Goal: Communication & Community: Ask a question

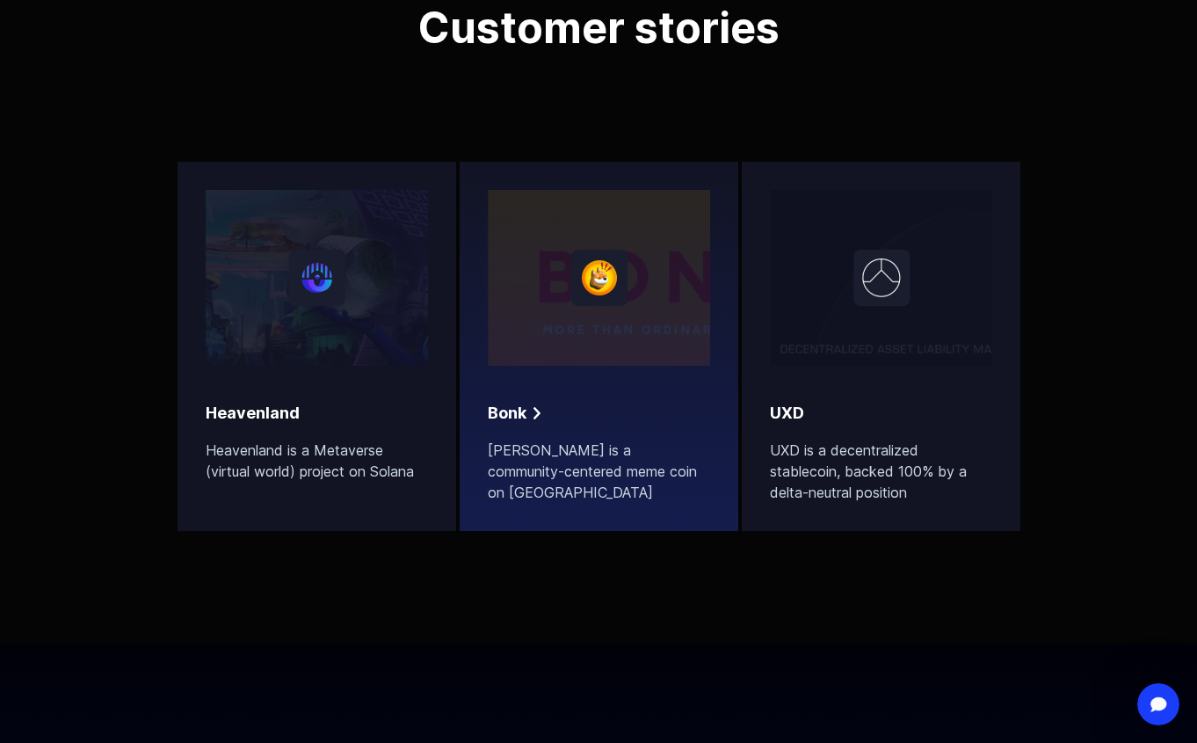
scroll to position [6555, 0]
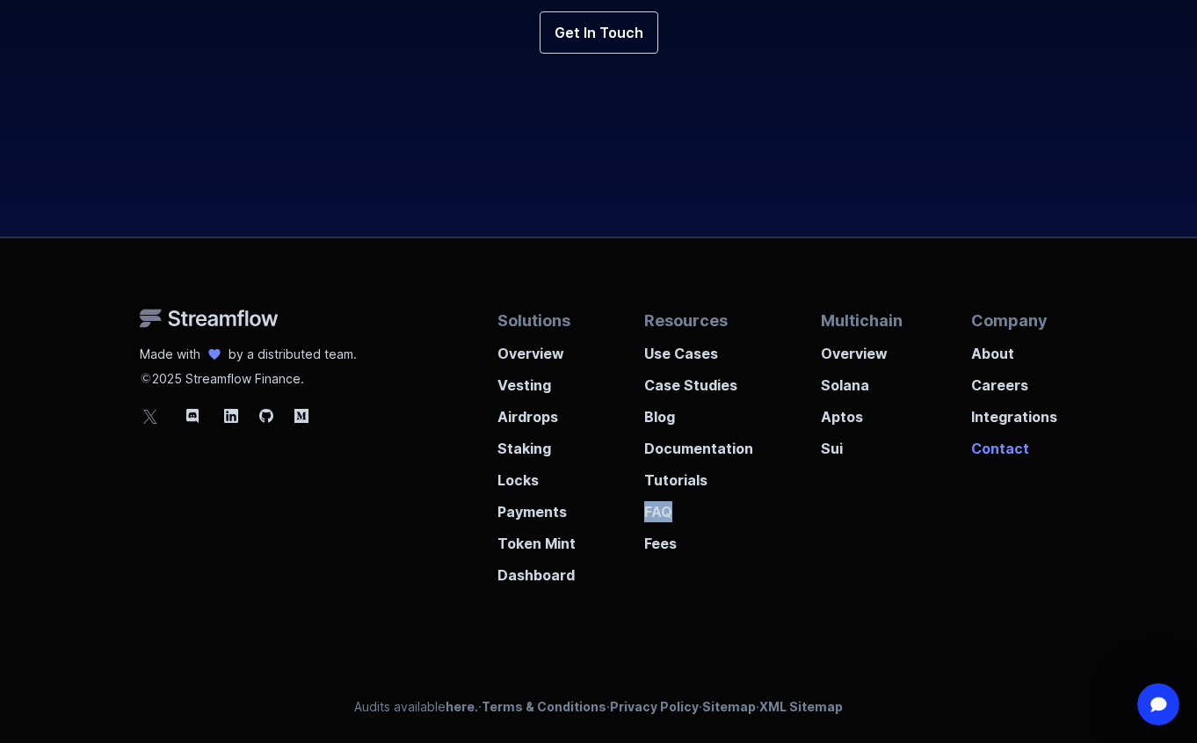
click at [990, 446] on p "Contact" at bounding box center [1014, 443] width 86 height 32
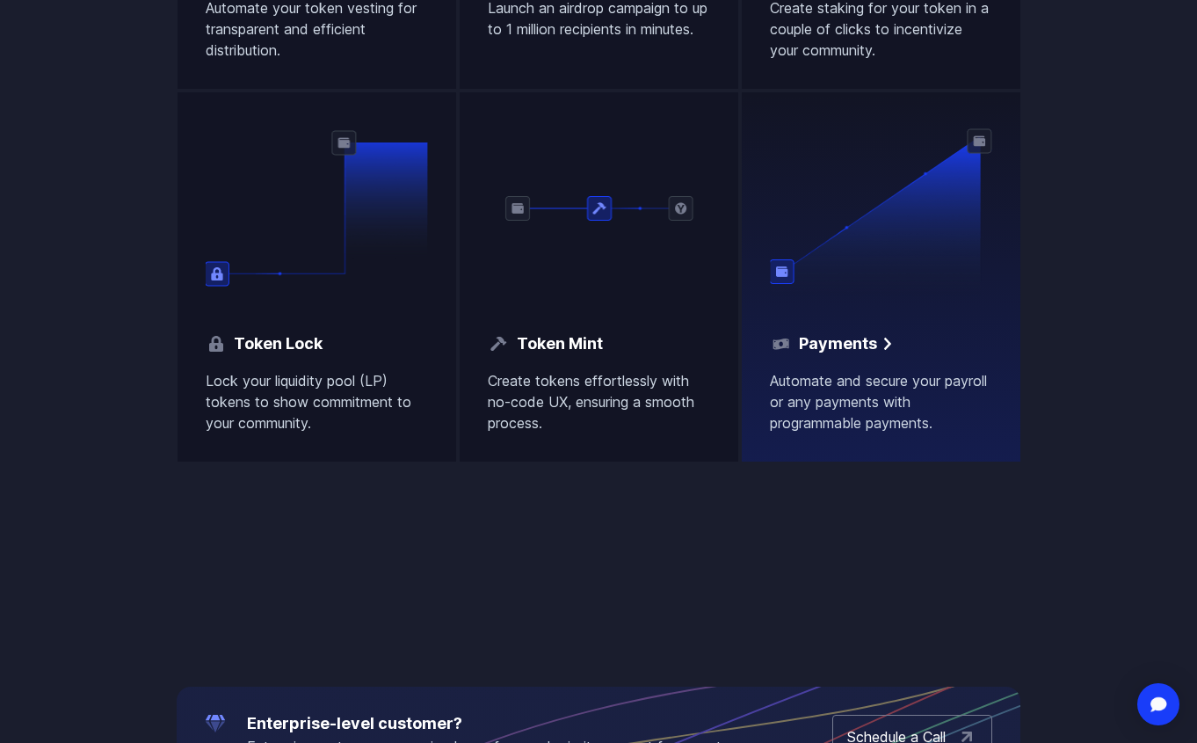
scroll to position [1524, 0]
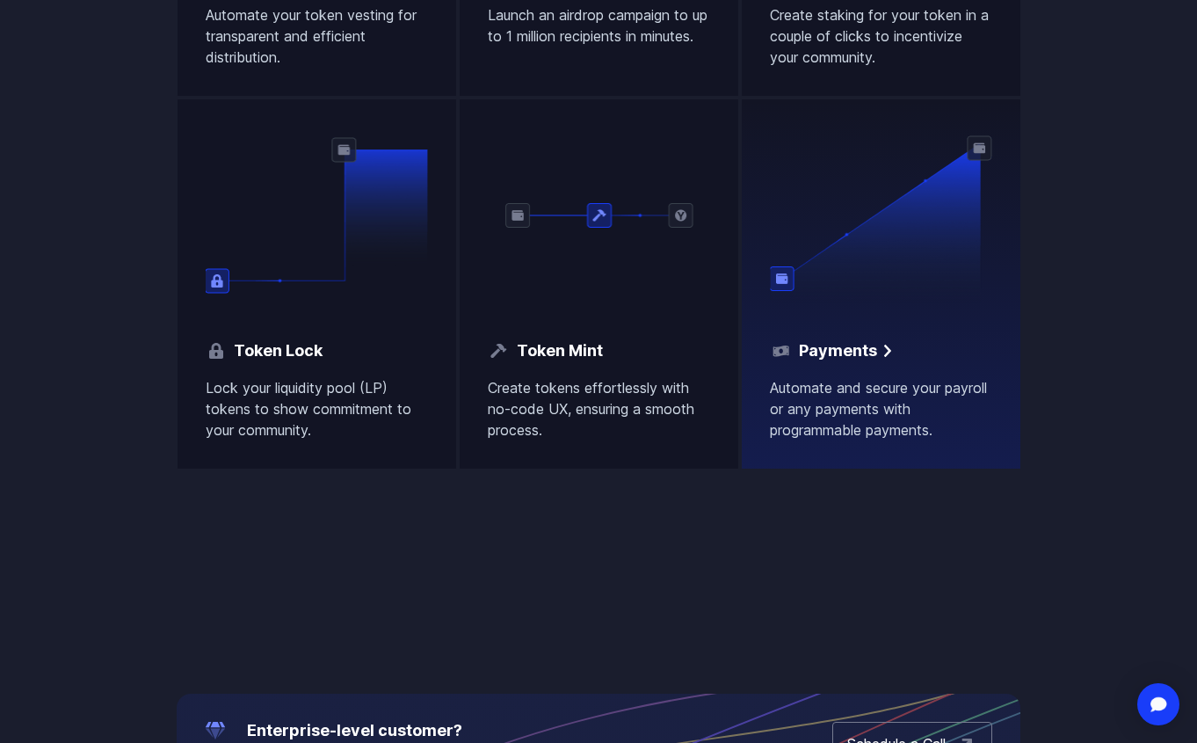
click at [808, 415] on p "Automate and secure your payroll or any payments with programmable payments." at bounding box center [881, 408] width 222 height 63
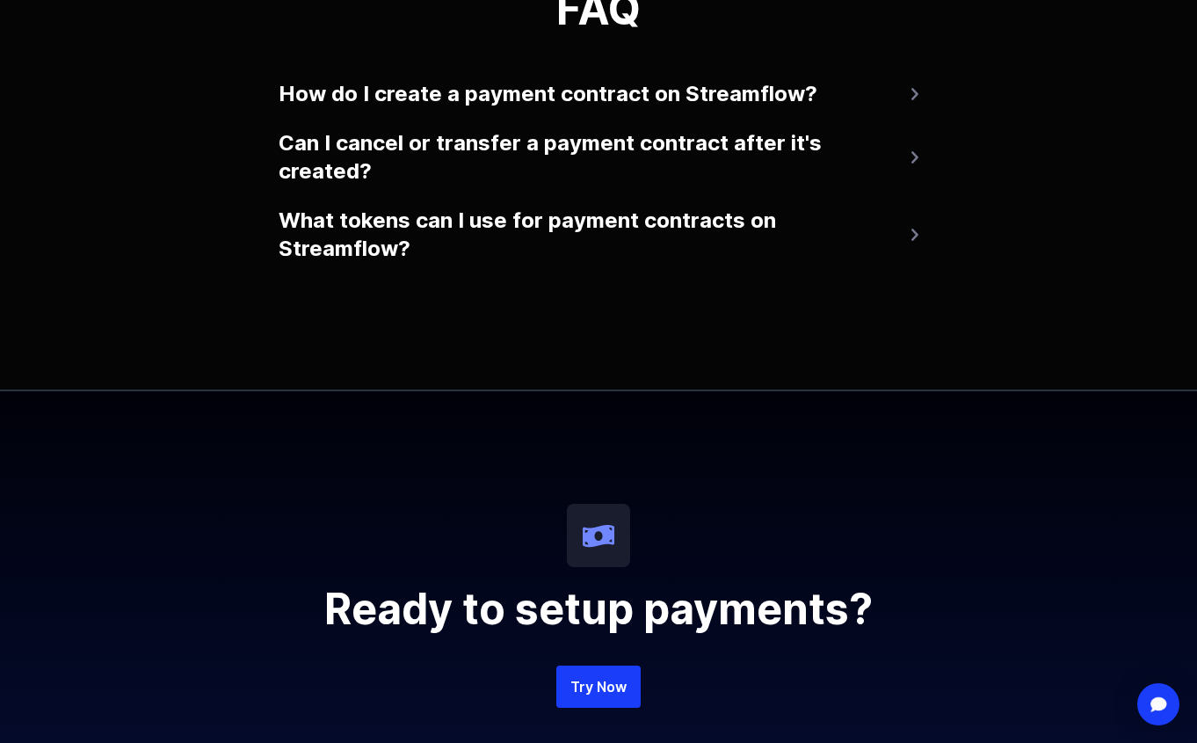
scroll to position [3897, 0]
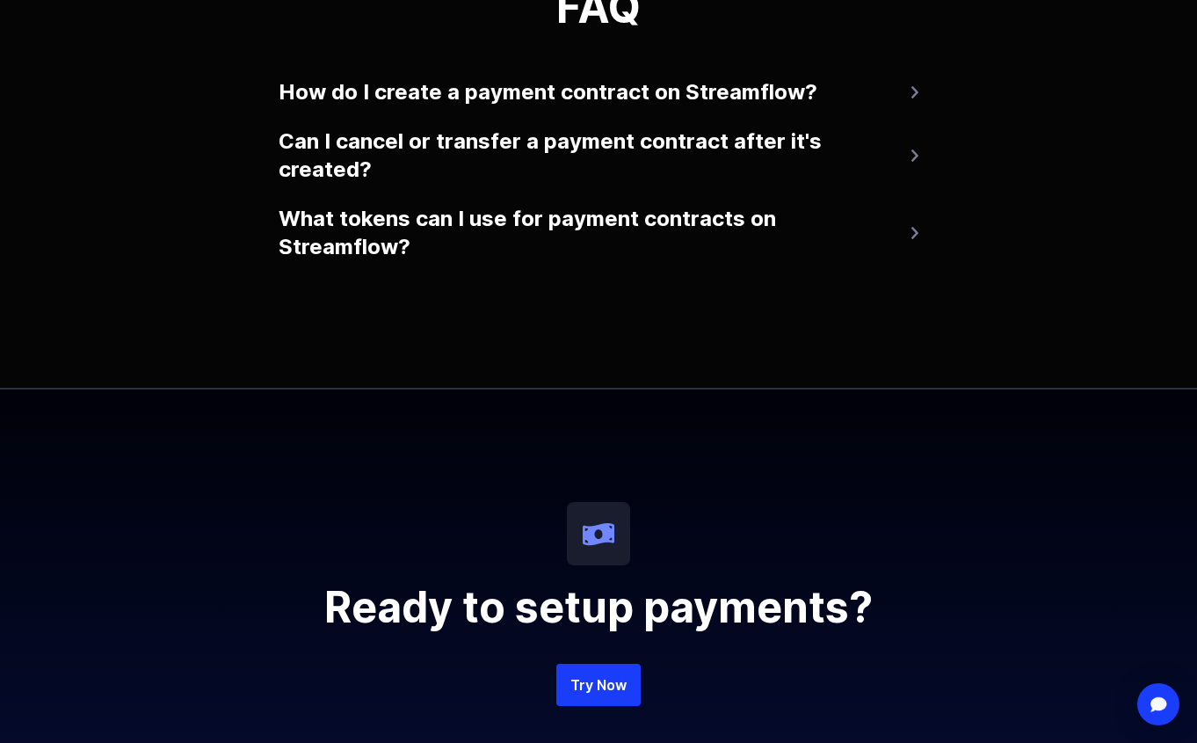
click at [605, 221] on button "What tokens can I use for payment contracts on Streamflow?" at bounding box center [599, 233] width 640 height 70
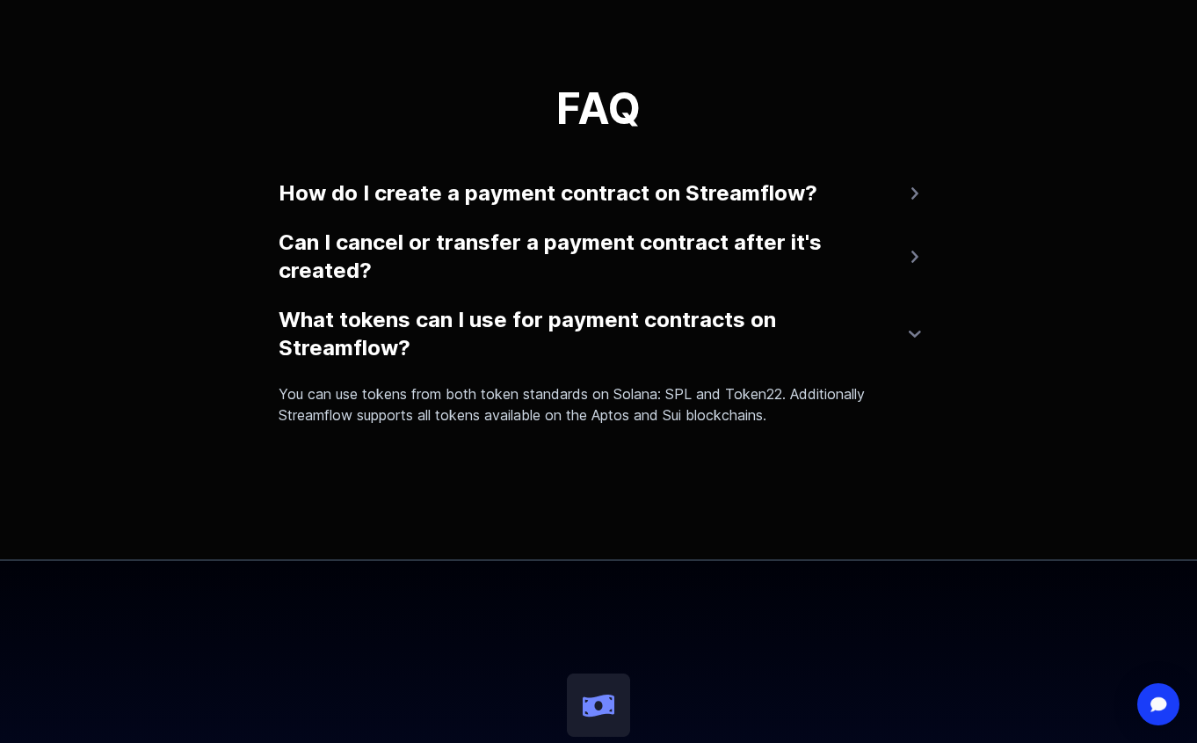
scroll to position [3790, 0]
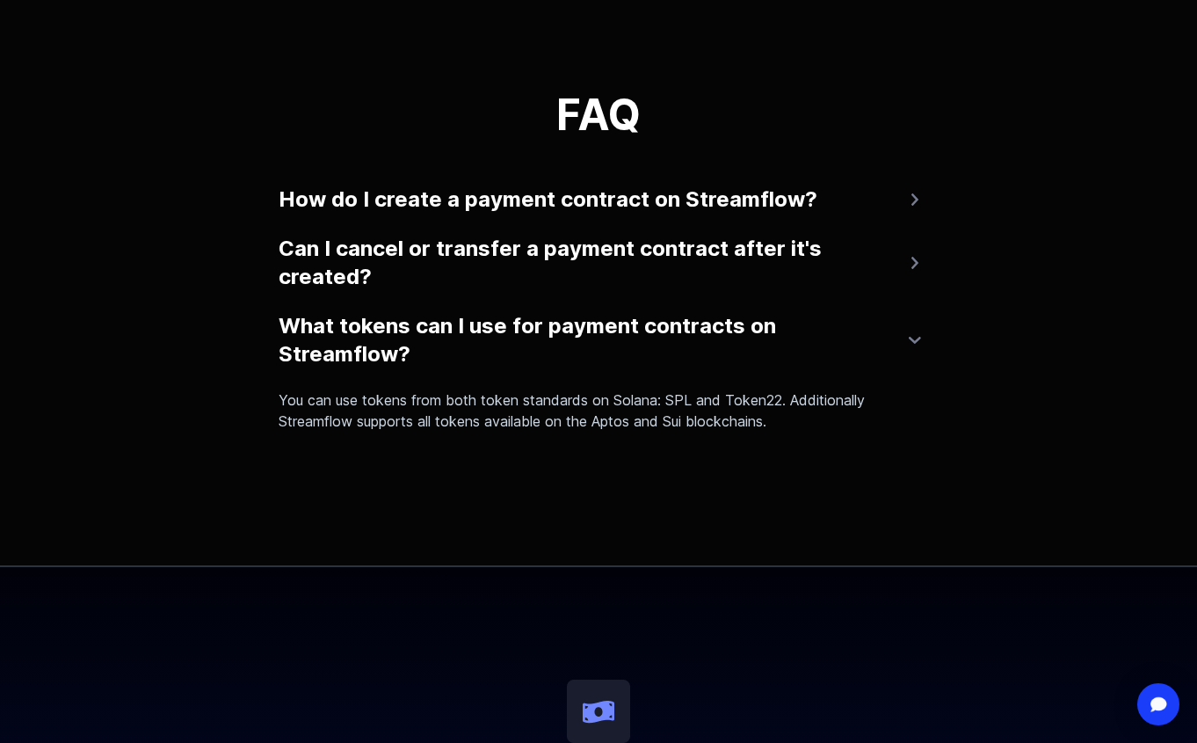
click at [681, 309] on button "What tokens can I use for payment contracts on Streamflow?" at bounding box center [599, 340] width 640 height 70
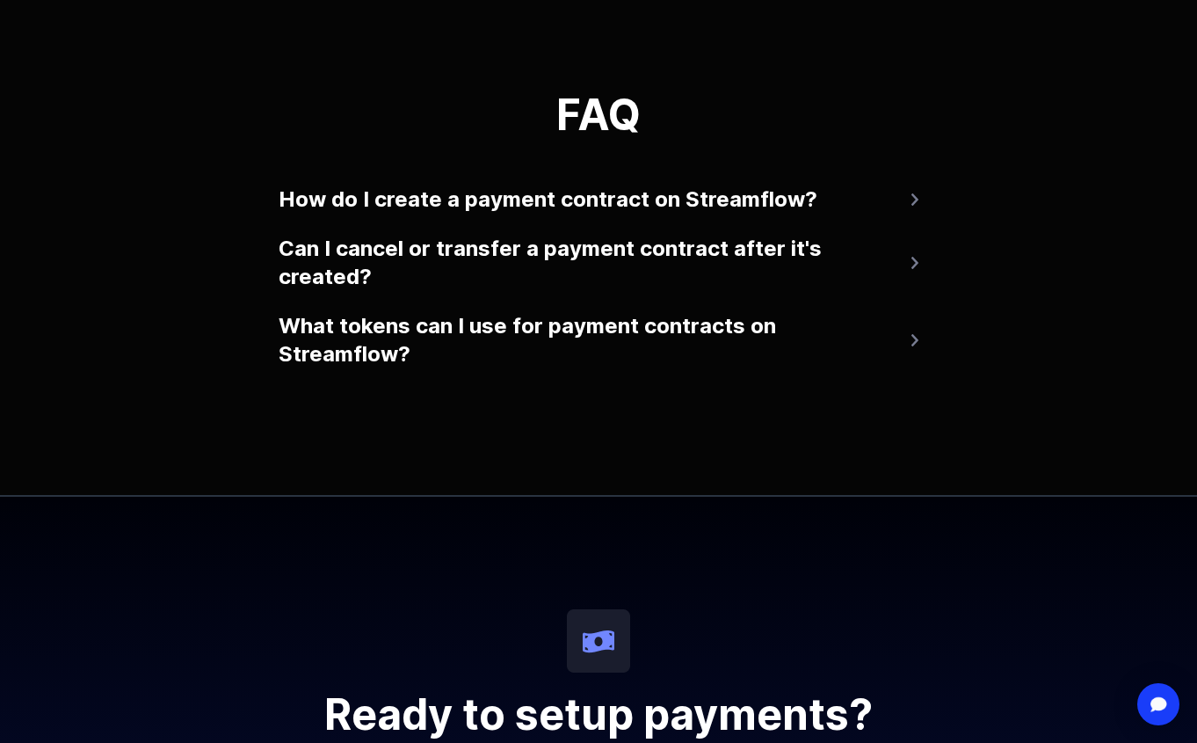
click at [644, 279] on button "Can I cancel or transfer a payment contract after it's created?" at bounding box center [599, 263] width 640 height 70
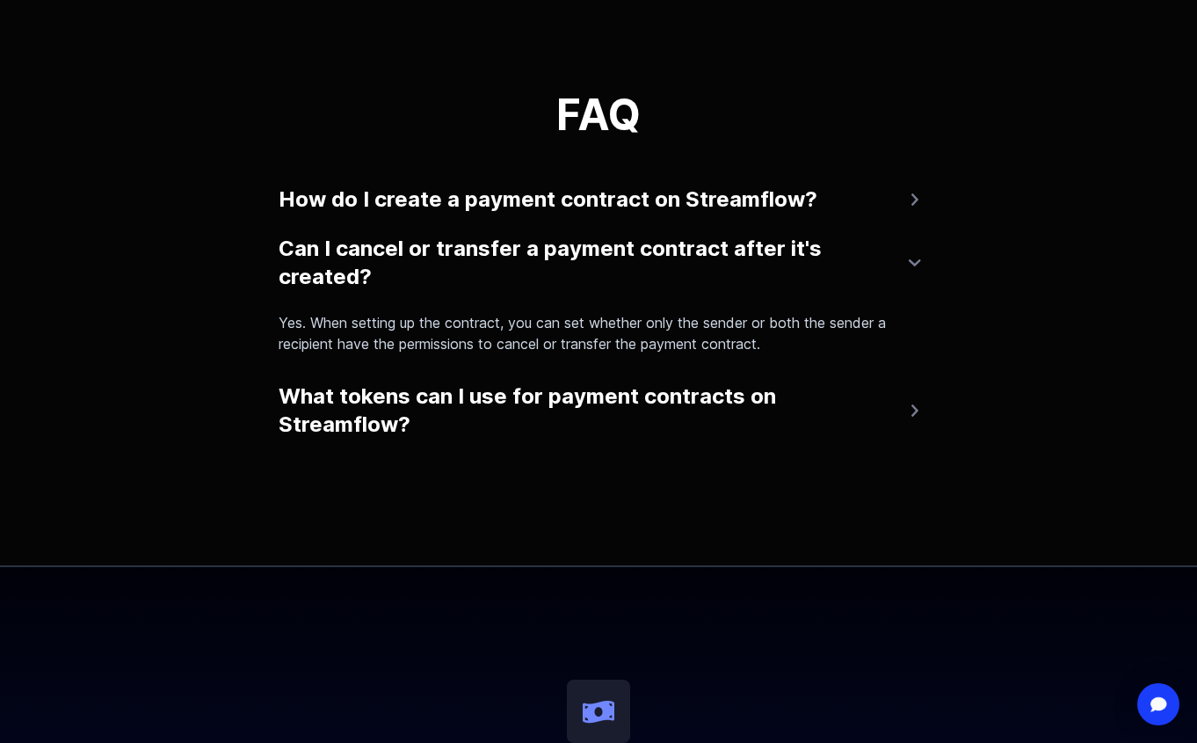
click at [608, 213] on button "How do I create a payment contract on Streamflow?" at bounding box center [599, 199] width 640 height 42
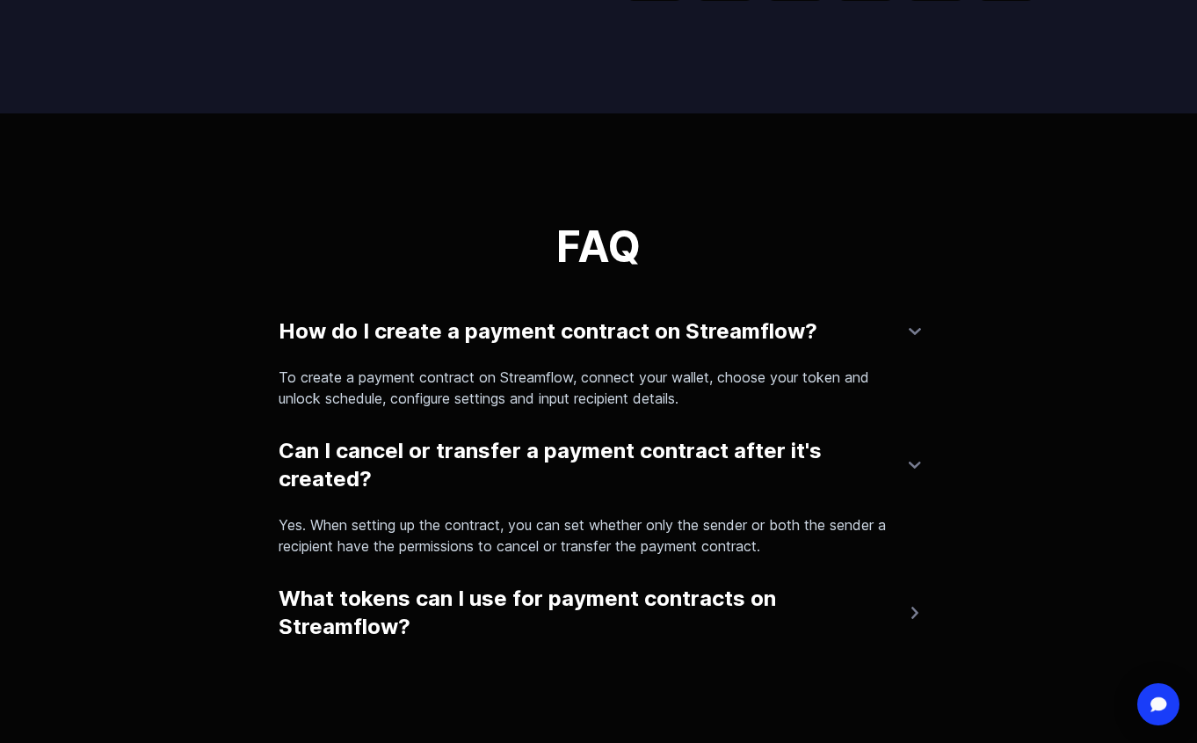
scroll to position [3660, 0]
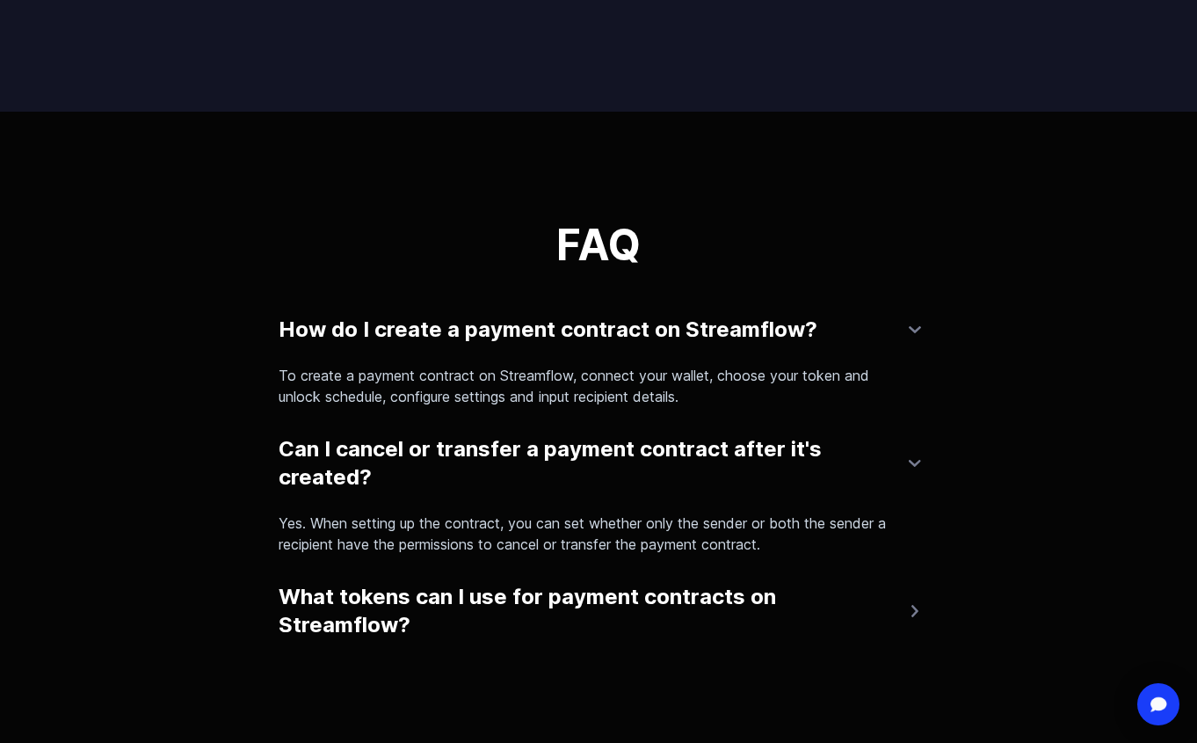
click at [806, 342] on button "How do I create a payment contract on Streamflow?" at bounding box center [599, 329] width 640 height 42
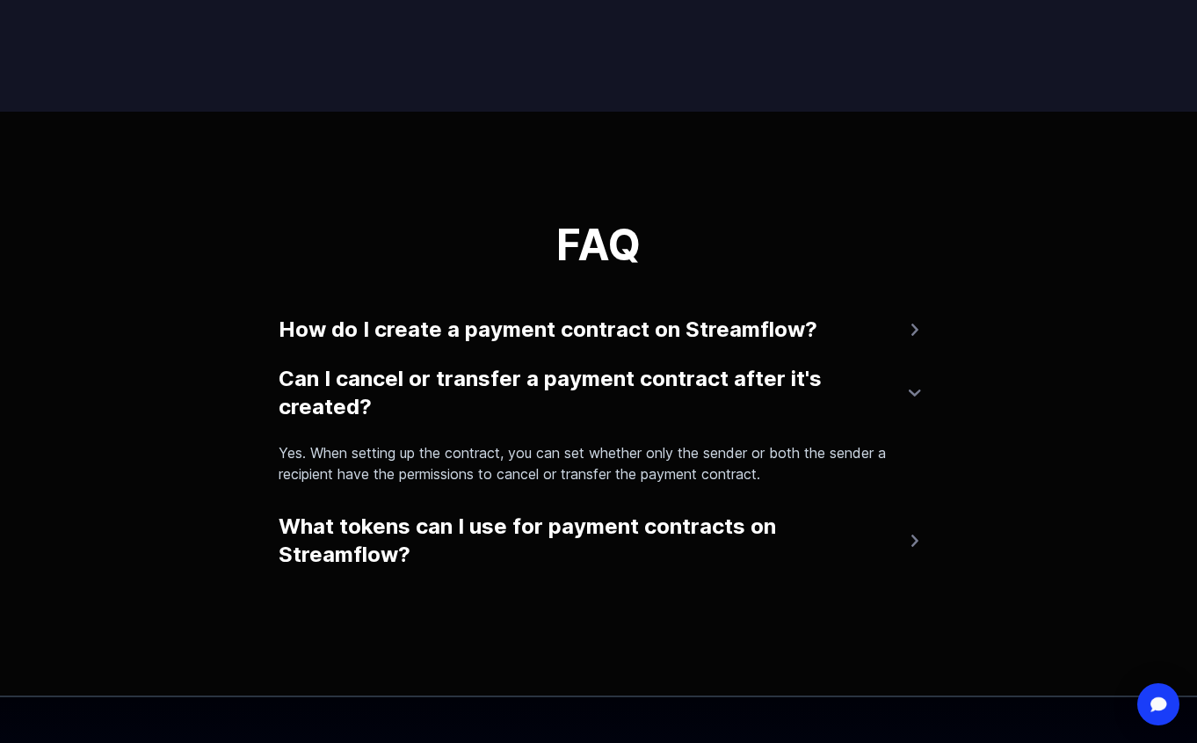
click at [907, 330] on button "How do I create a payment contract on Streamflow?" at bounding box center [599, 329] width 640 height 42
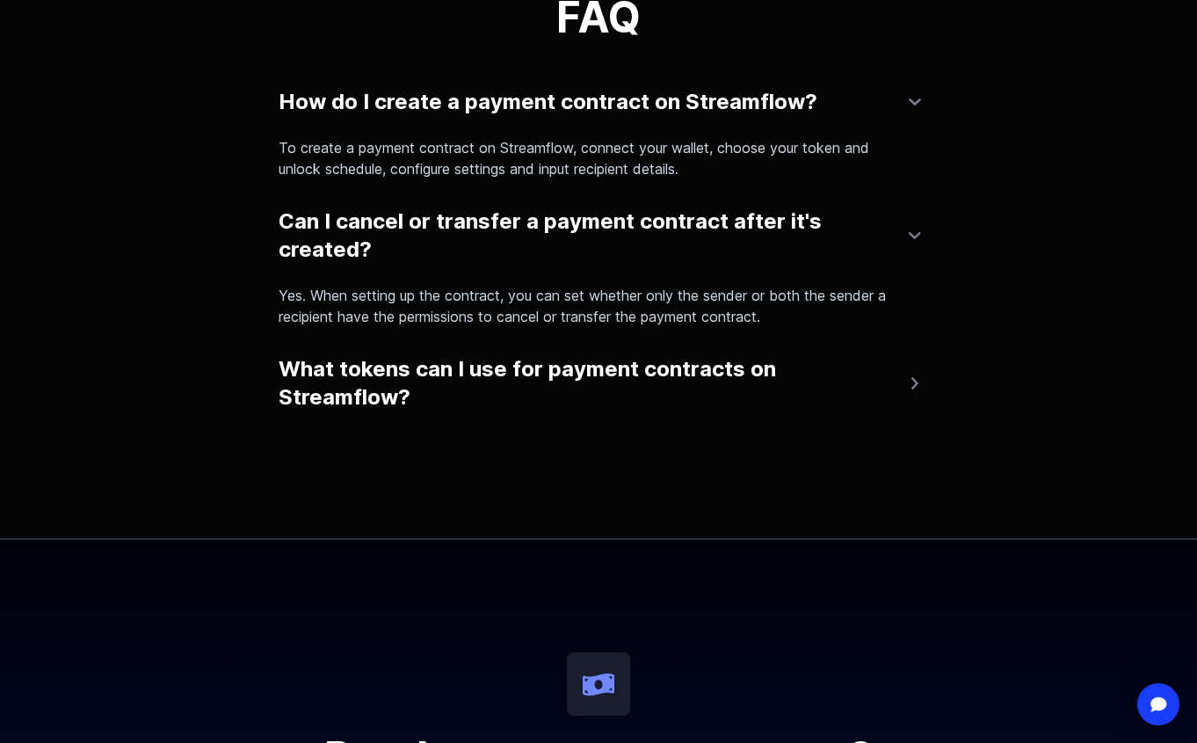
scroll to position [3890, 0]
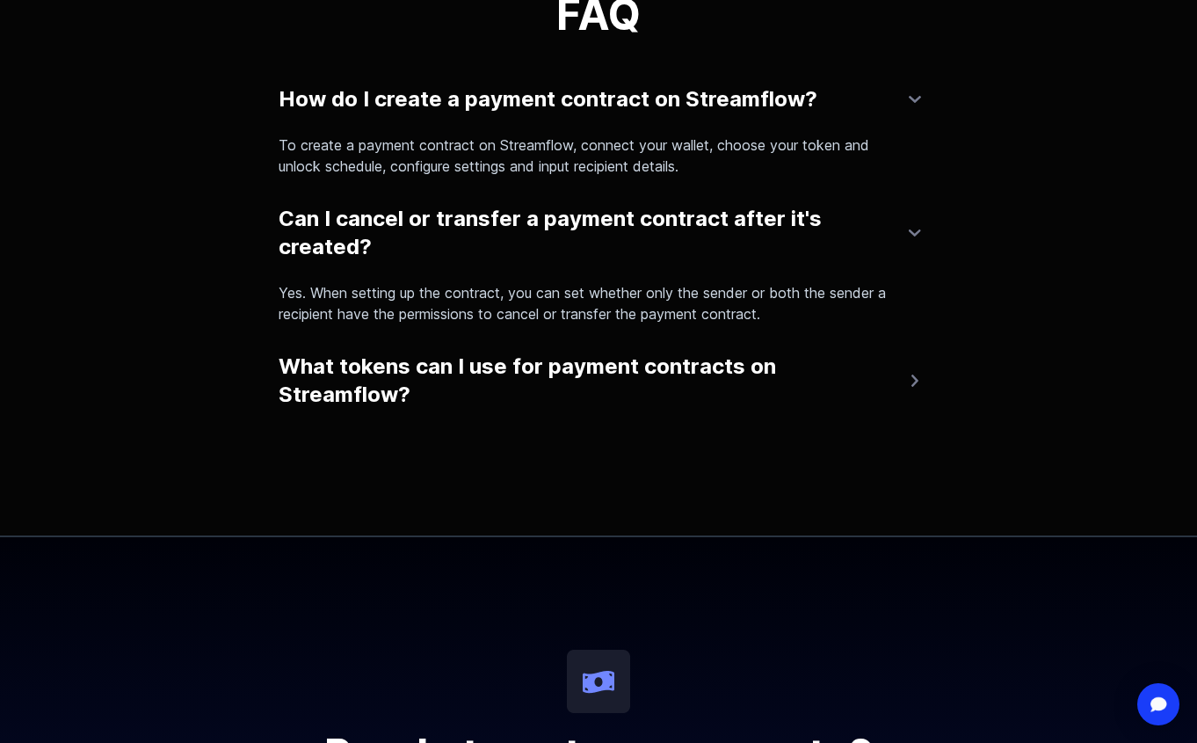
click at [885, 369] on button "What tokens can I use for payment contracts on Streamflow?" at bounding box center [599, 380] width 640 height 70
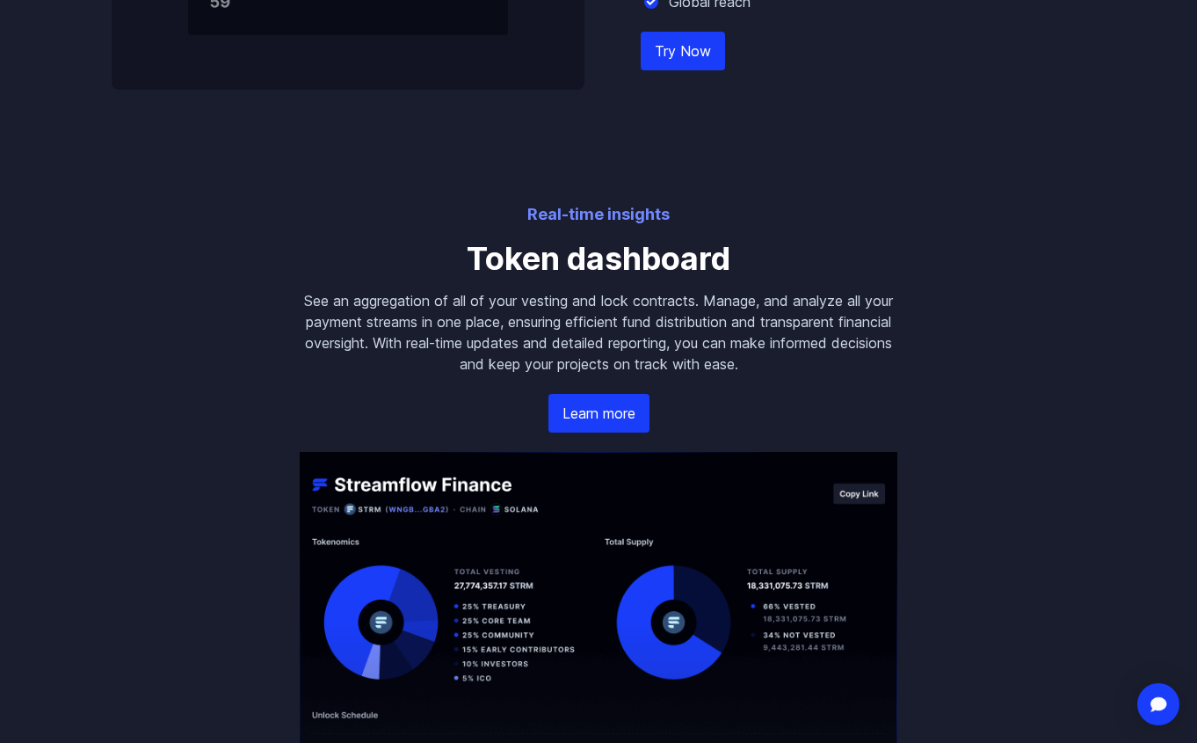
scroll to position [1937, 0]
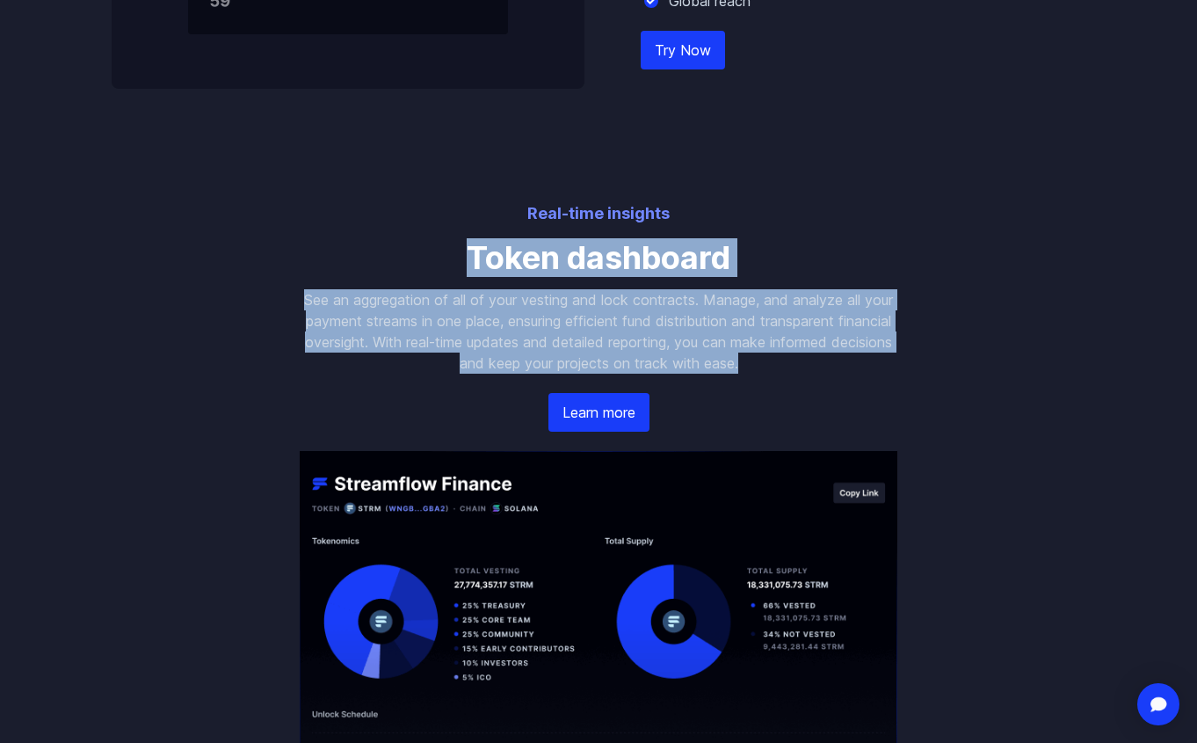
drag, startPoint x: 468, startPoint y: 261, endPoint x: 764, endPoint y: 385, distance: 321.1
click at [764, 385] on div "Real-time insights Token dashboard See an aggregation of all of your vesting an…" at bounding box center [599, 634] width 640 height 867
copy div "Token dashboard See an aggregation of all of your vesting and lock contracts. M…"
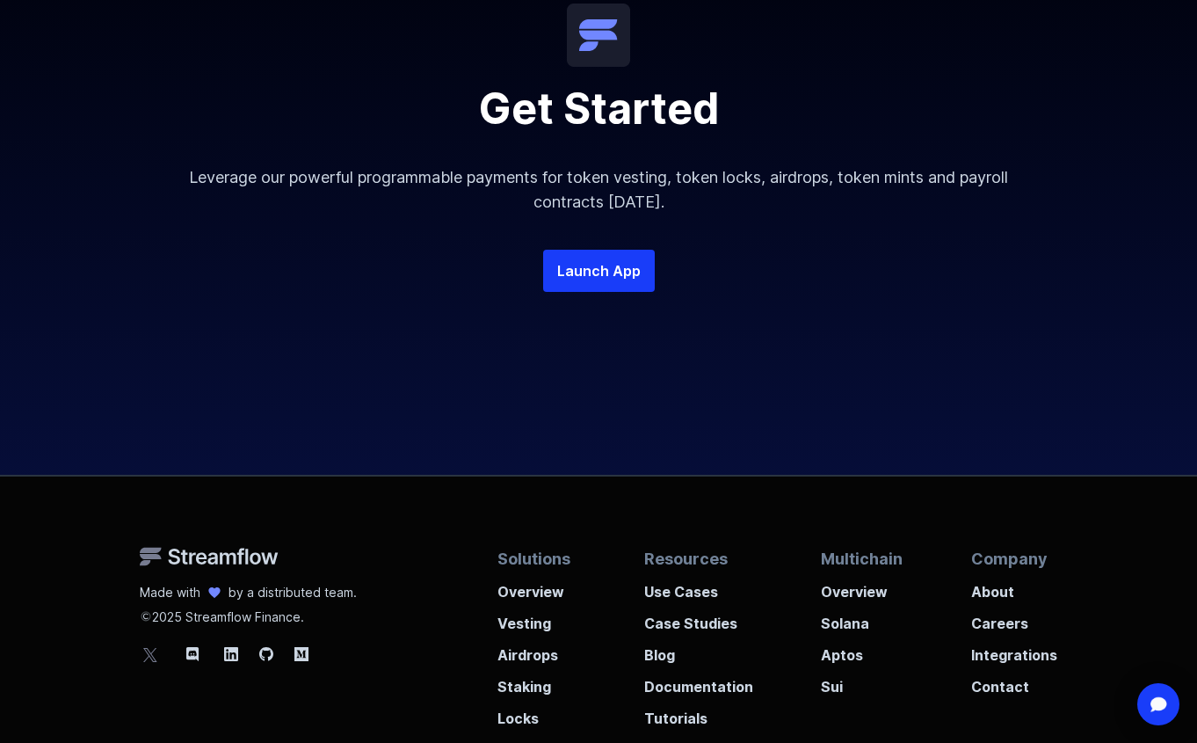
scroll to position [3444, 0]
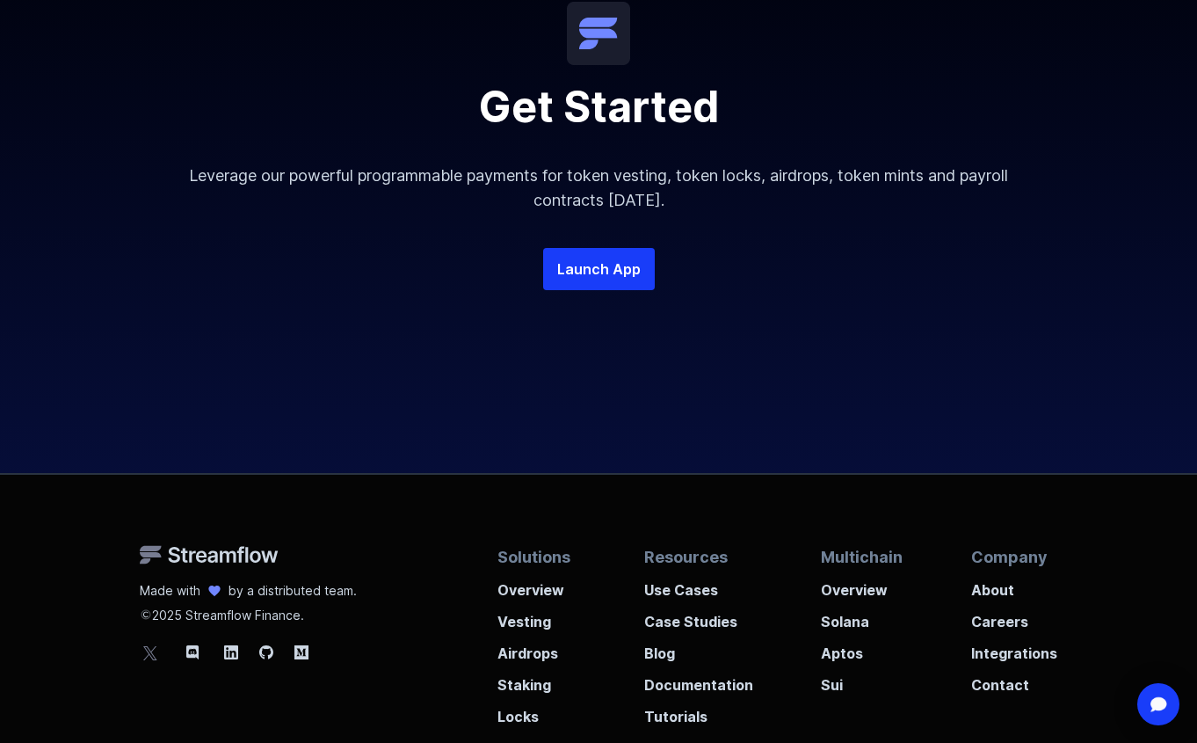
click at [171, 175] on div "Get Started Leverage our powerful programmable payments for token vesting, toke…" at bounding box center [598, 181] width 1197 height 584
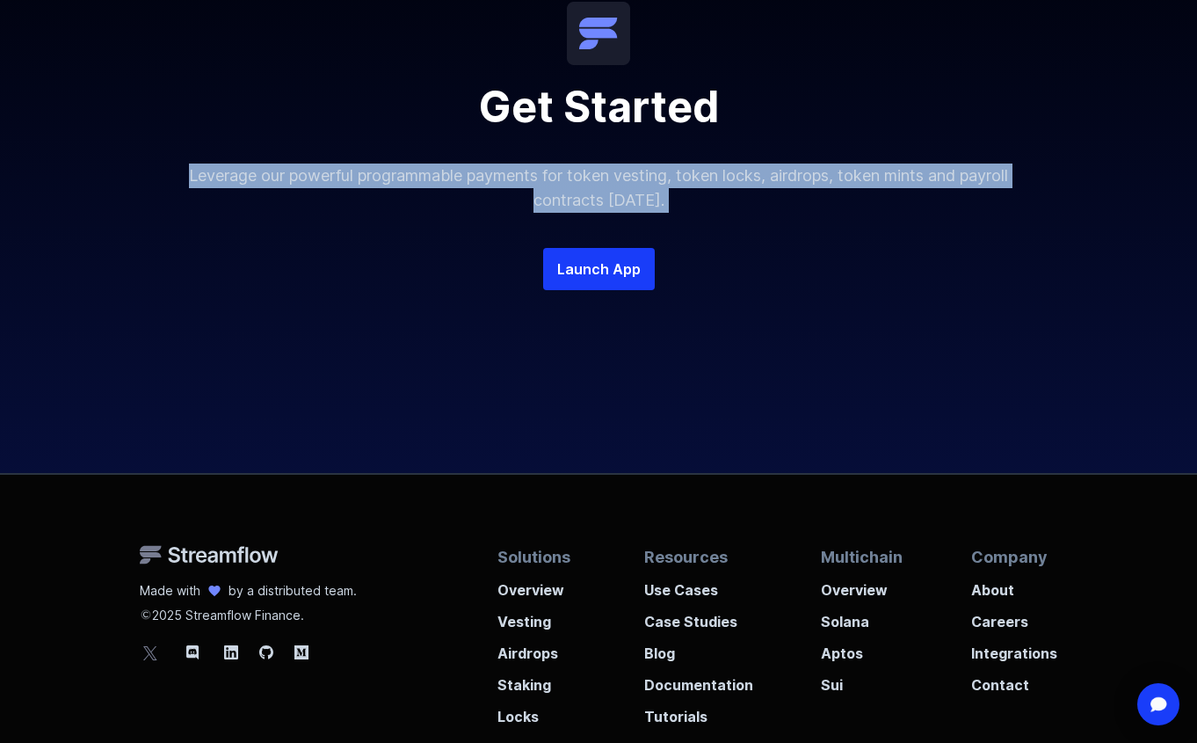
drag, startPoint x: 171, startPoint y: 175, endPoint x: 709, endPoint y: 245, distance: 542.5
click at [709, 245] on div "Get Started Leverage our powerful programmable payments for token vesting, toke…" at bounding box center [598, 181] width 1197 height 584
copy p "Leverage our powerful programmable payments for token vesting, token locks, air…"
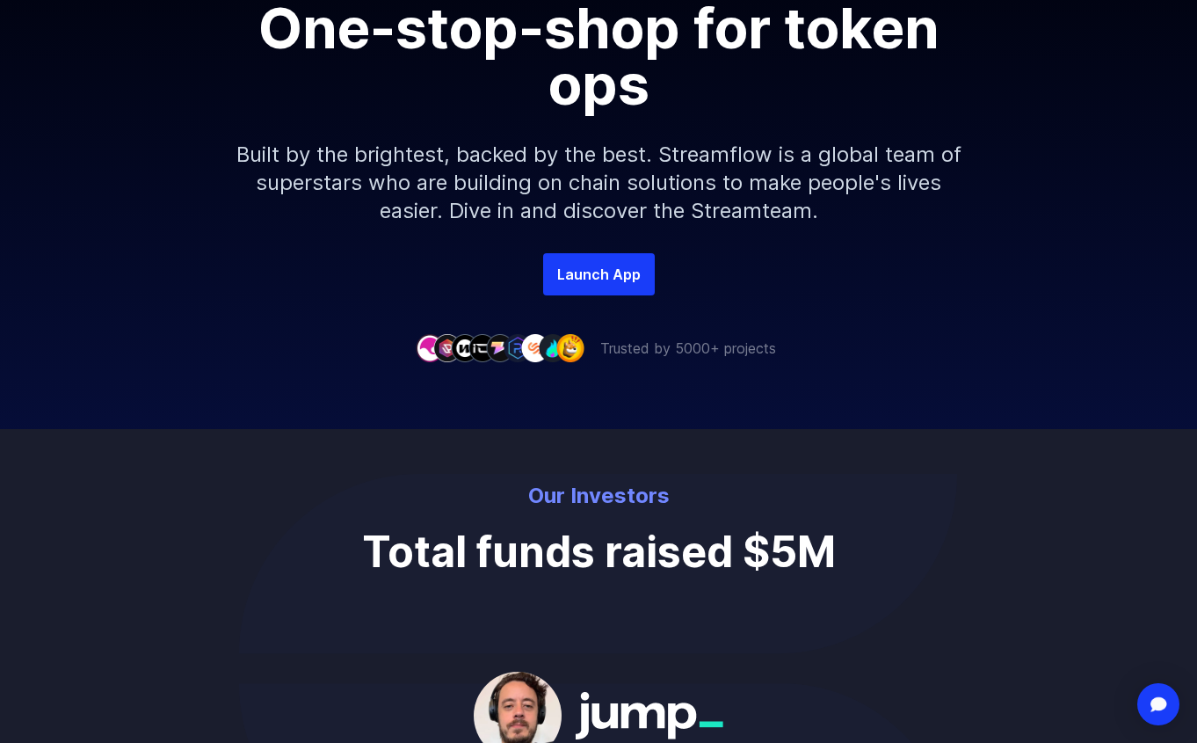
scroll to position [0, 0]
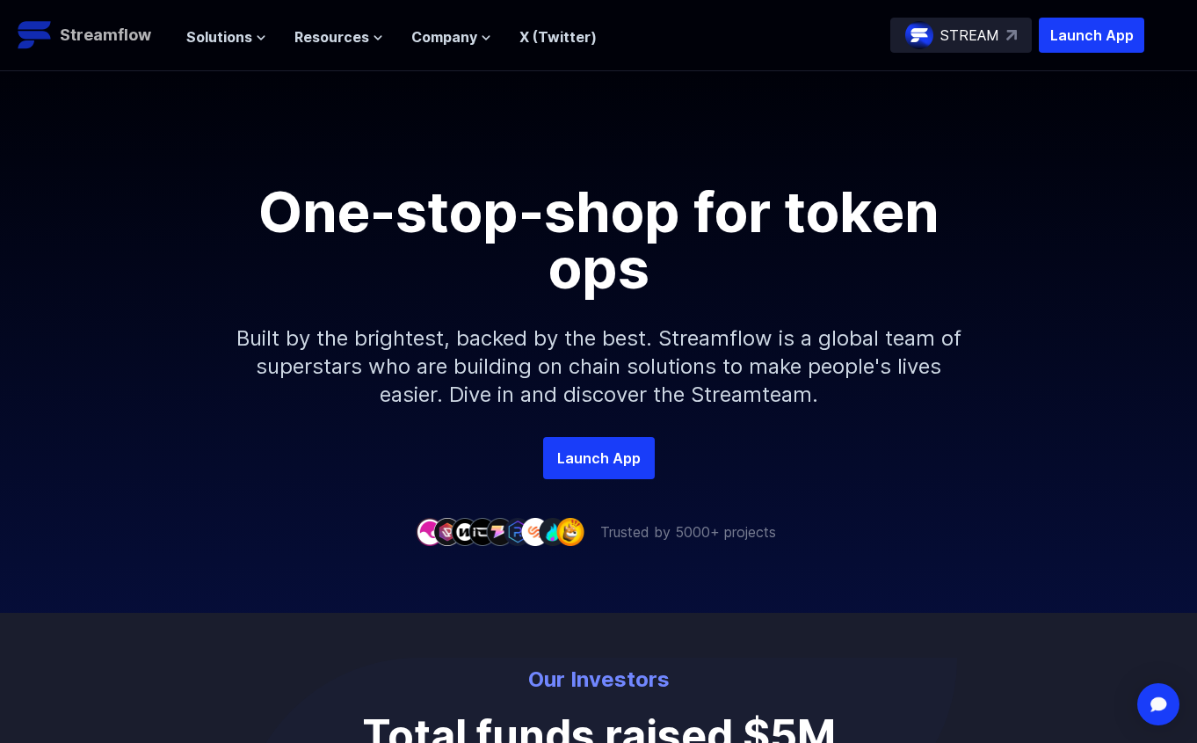
click at [69, 36] on p "Streamflow" at bounding box center [105, 35] width 91 height 25
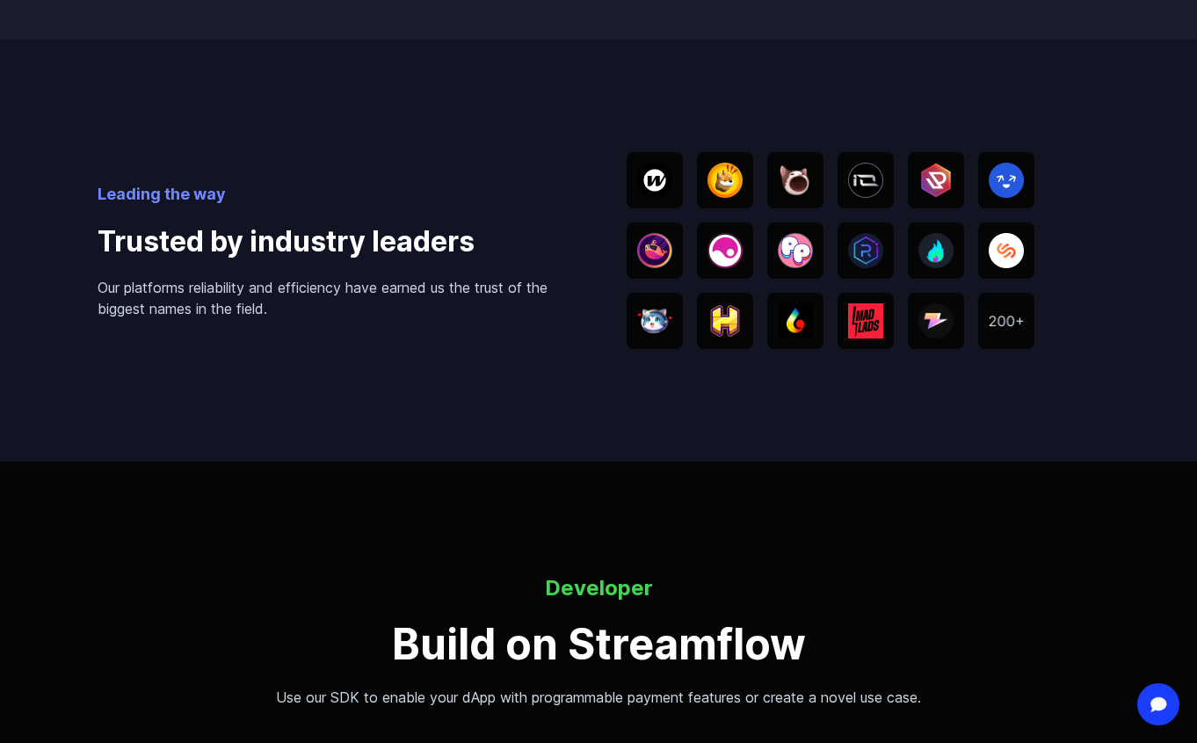
scroll to position [3486, 0]
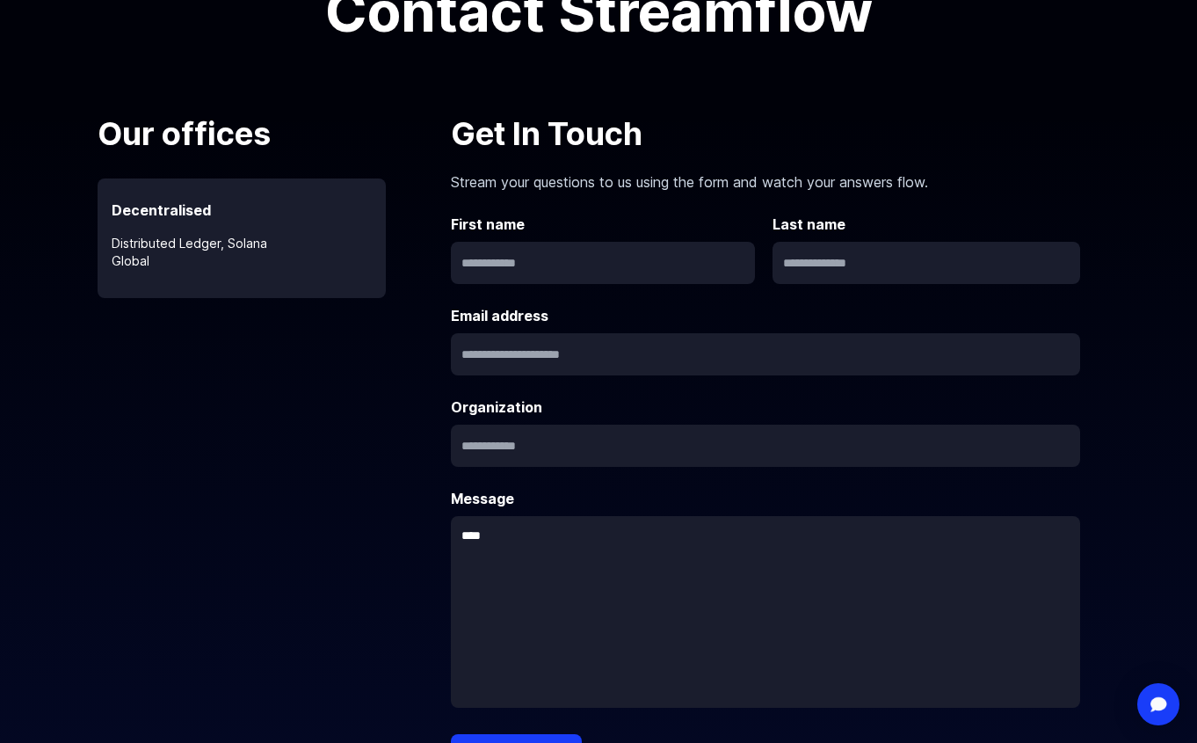
scroll to position [241, 0]
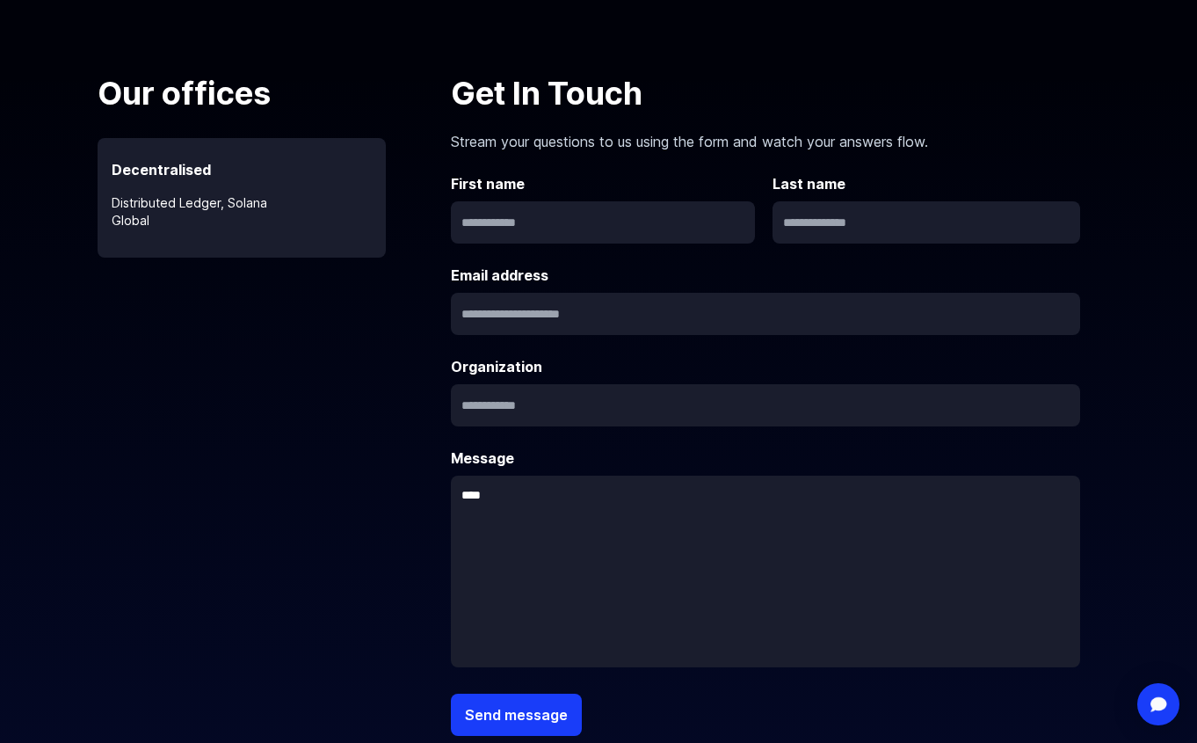
click at [603, 230] on input "text" at bounding box center [603, 222] width 304 height 42
type input "******"
click at [891, 229] on input "text" at bounding box center [927, 222] width 308 height 42
type input "******"
click at [671, 315] on input "text" at bounding box center [765, 314] width 629 height 42
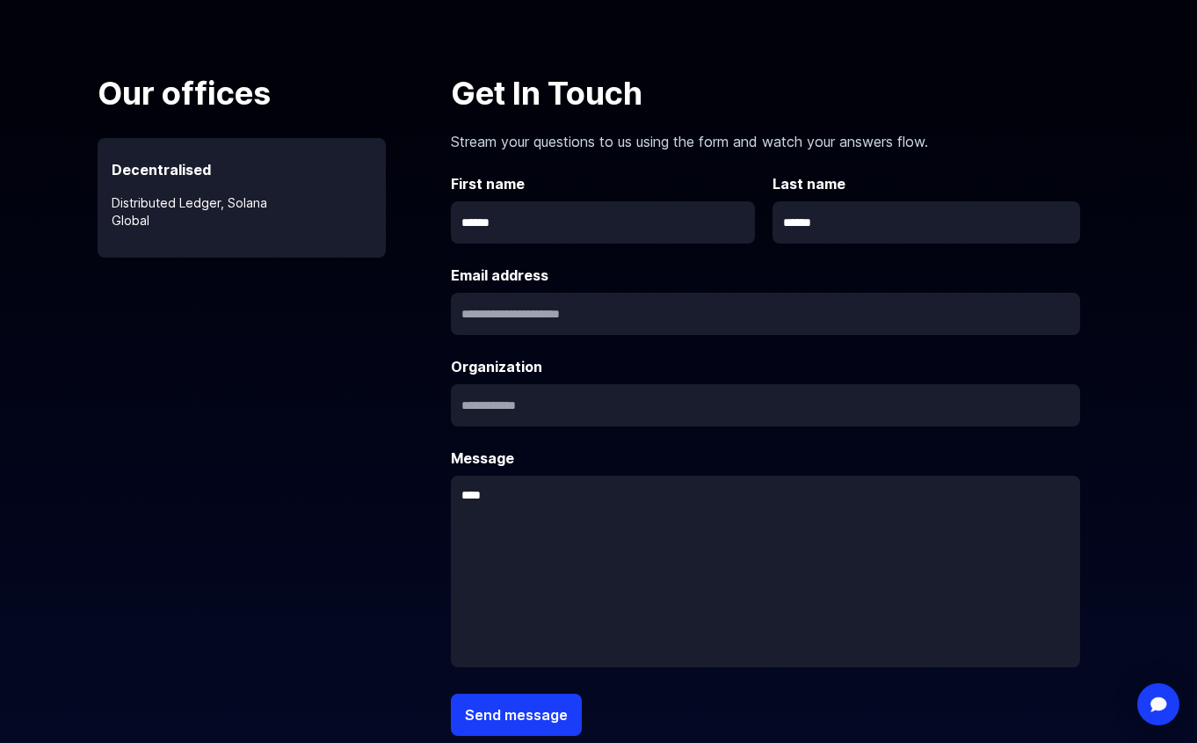
type input "**********"
click at [541, 405] on input "text" at bounding box center [765, 405] width 629 height 42
type input "**********"
click at [546, 557] on textarea at bounding box center [765, 571] width 629 height 192
paste textarea "**********"
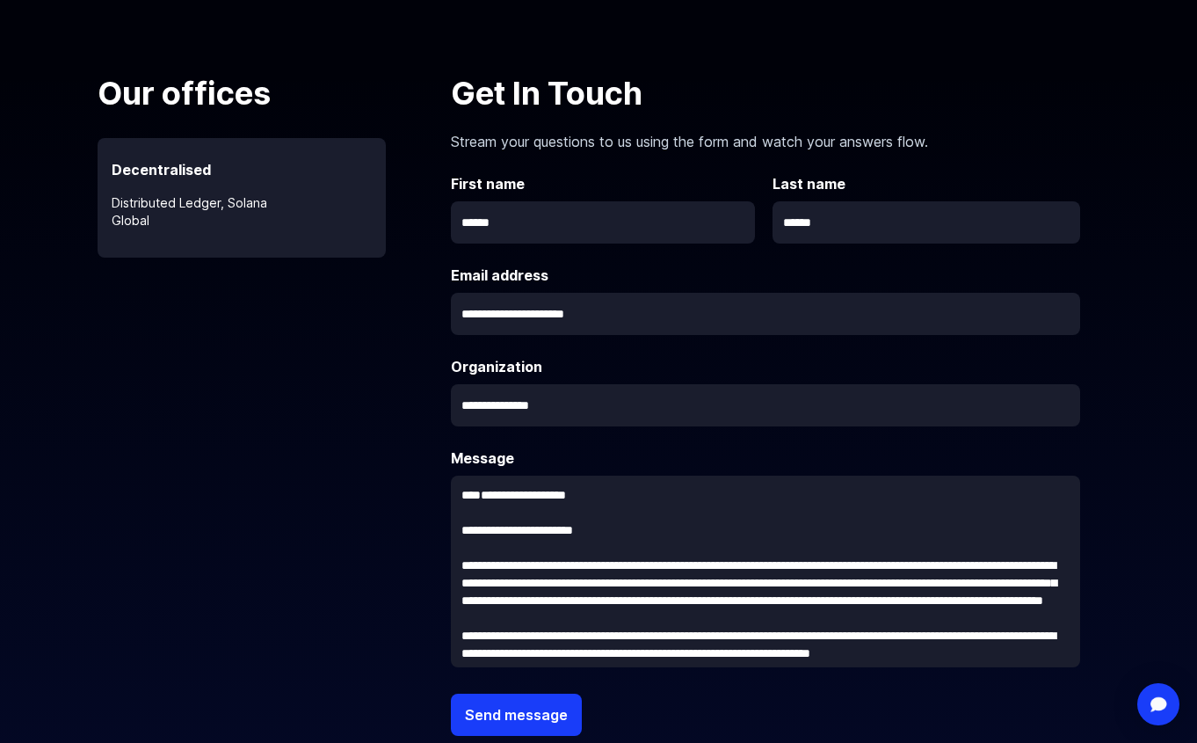
scroll to position [1, 0]
click at [472, 487] on textarea at bounding box center [765, 571] width 629 height 192
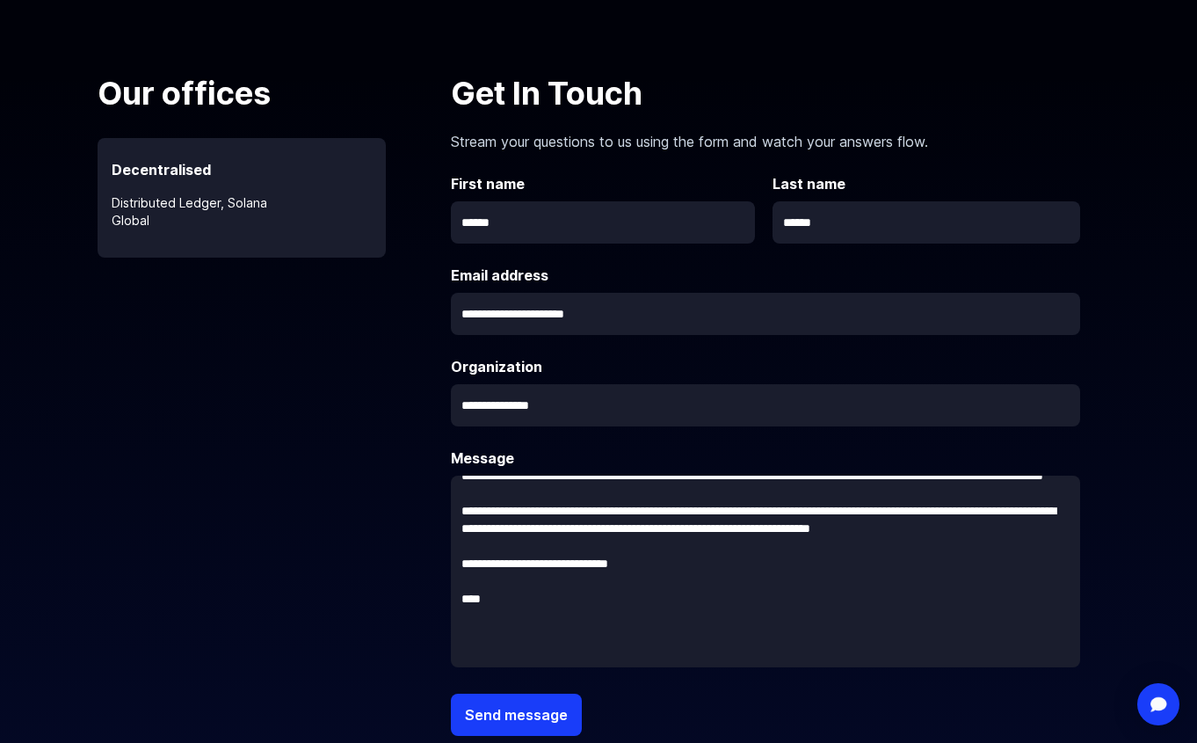
scroll to position [130, 0]
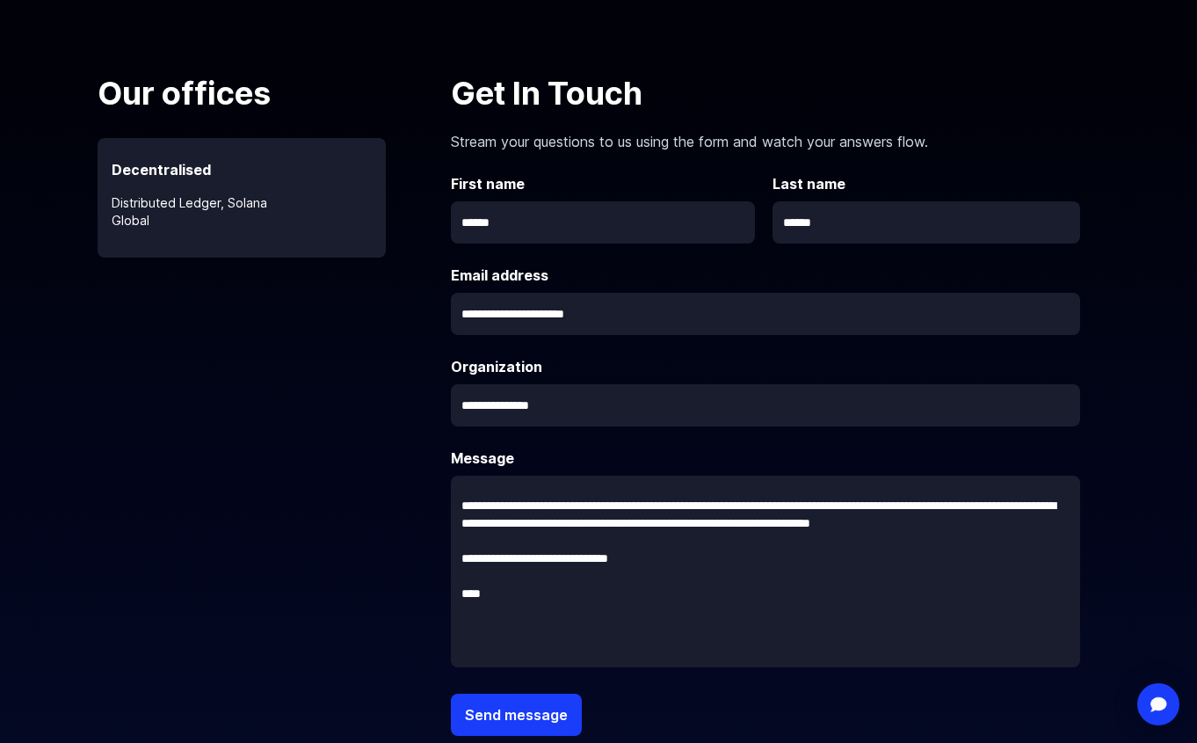
click at [0, 0] on span "*****" at bounding box center [0, 0] width 0 height 0
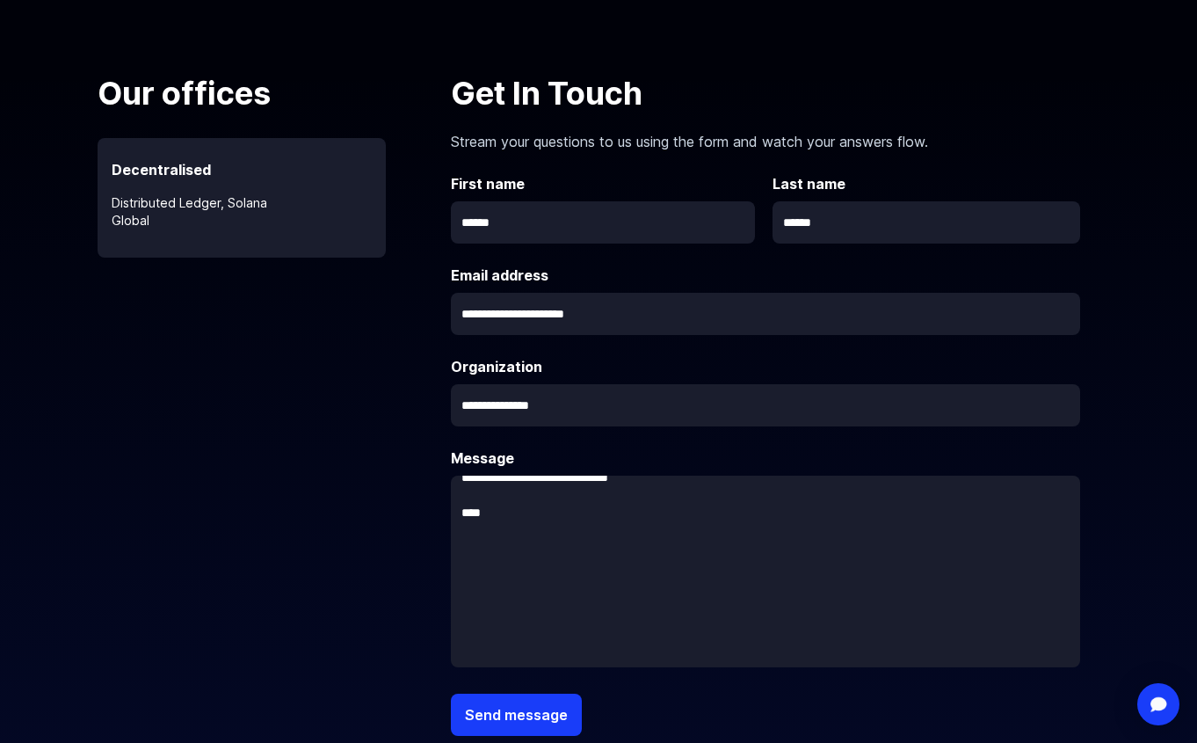
scroll to position [216, 0]
click at [521, 533] on textarea at bounding box center [765, 571] width 629 height 192
click at [868, 541] on textarea at bounding box center [765, 571] width 629 height 192
click at [508, 578] on textarea at bounding box center [765, 571] width 629 height 192
click at [508, 636] on textarea at bounding box center [765, 571] width 629 height 192
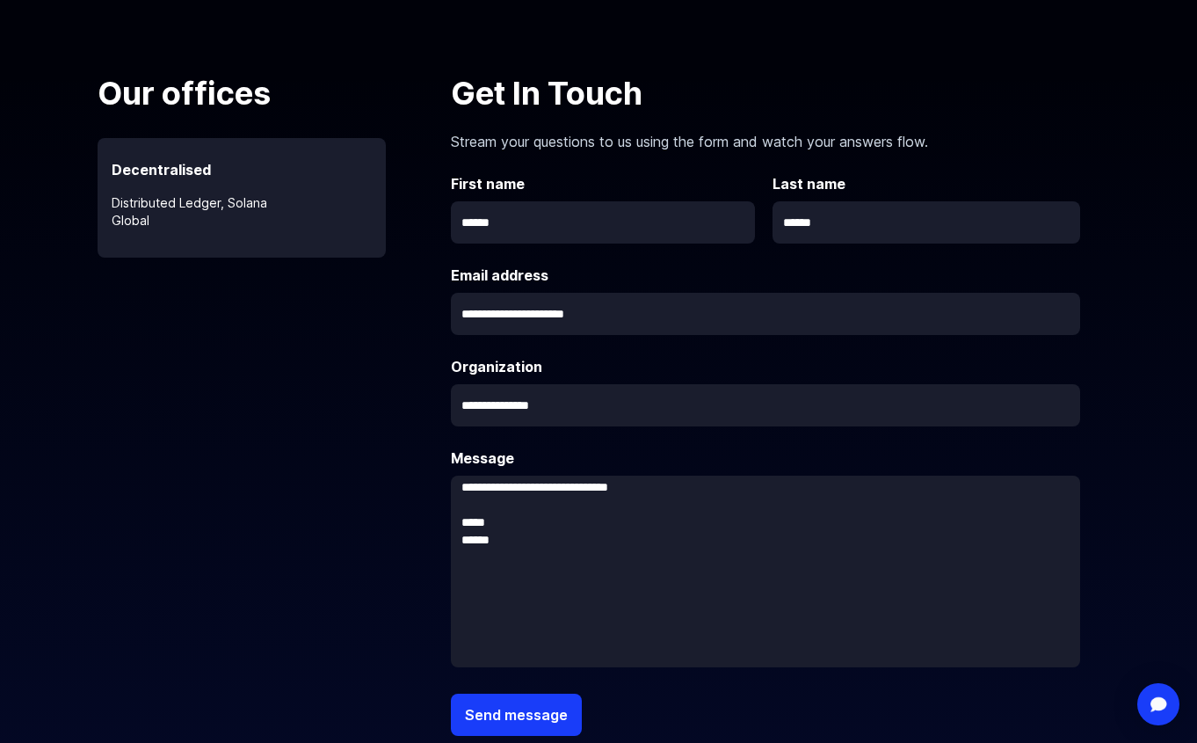
scroll to position [200, 0]
type textarea "**********"
click at [505, 716] on button "Send message" at bounding box center [516, 714] width 131 height 42
